Goal: Register for event/course

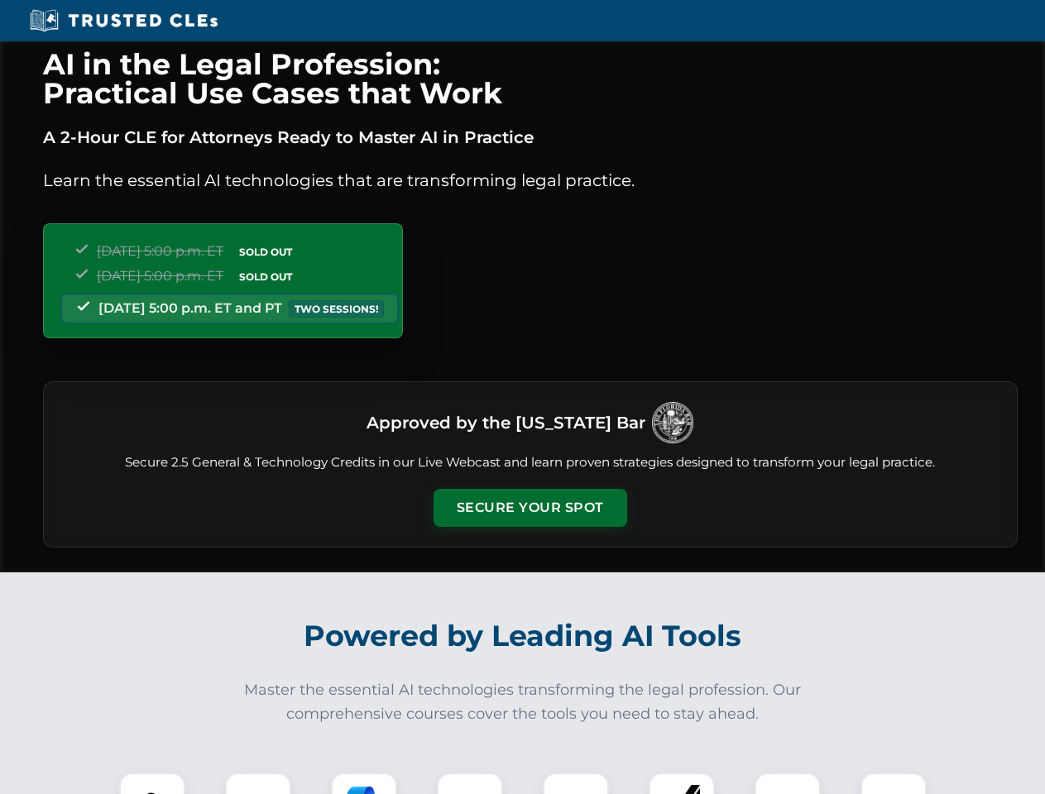
click at [529, 508] on button "Secure Your Spot" at bounding box center [530, 508] width 194 height 38
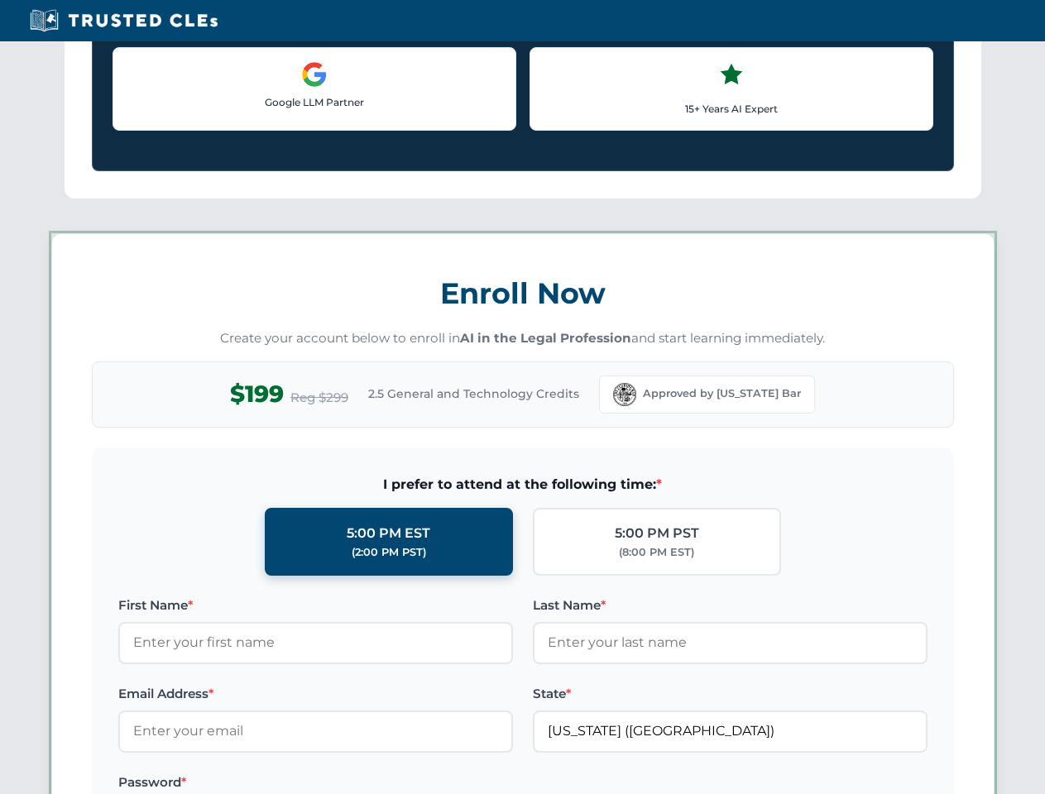
click at [258, 783] on label "Password *" at bounding box center [315, 783] width 395 height 20
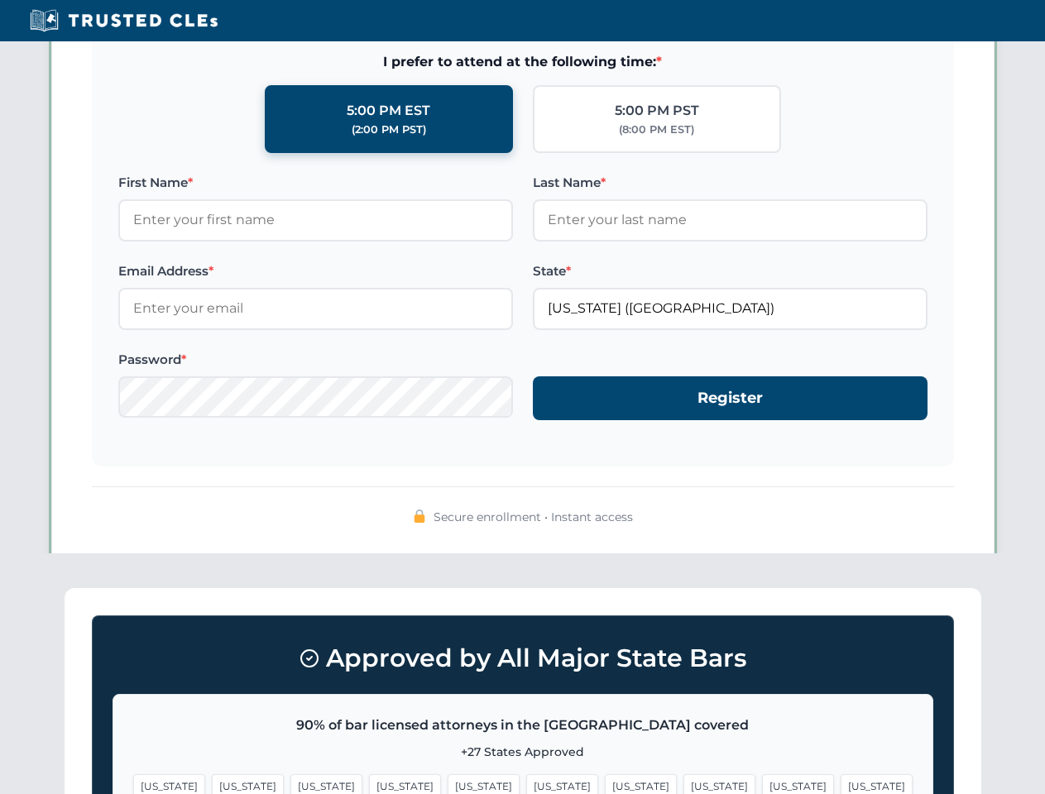
click at [605, 783] on span "[US_STATE]" at bounding box center [641, 786] width 72 height 24
click at [762, 783] on span "[US_STATE]" at bounding box center [798, 786] width 72 height 24
